Goal: Find specific page/section: Find specific page/section

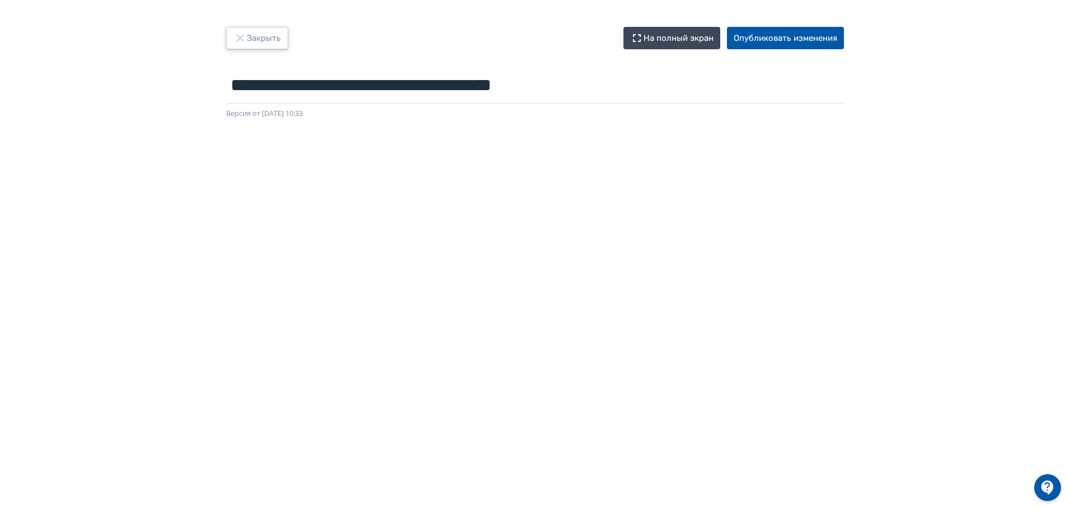
click at [243, 29] on button "Закрыть" at bounding box center [257, 38] width 62 height 22
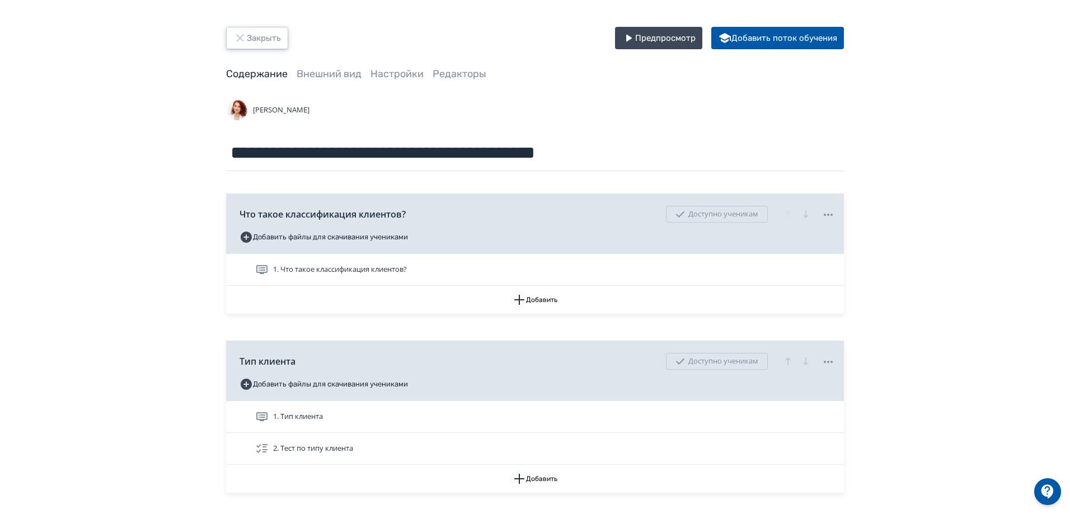
click at [246, 35] on icon "button" at bounding box center [239, 37] width 13 height 13
